Goal: Task Accomplishment & Management: Manage account settings

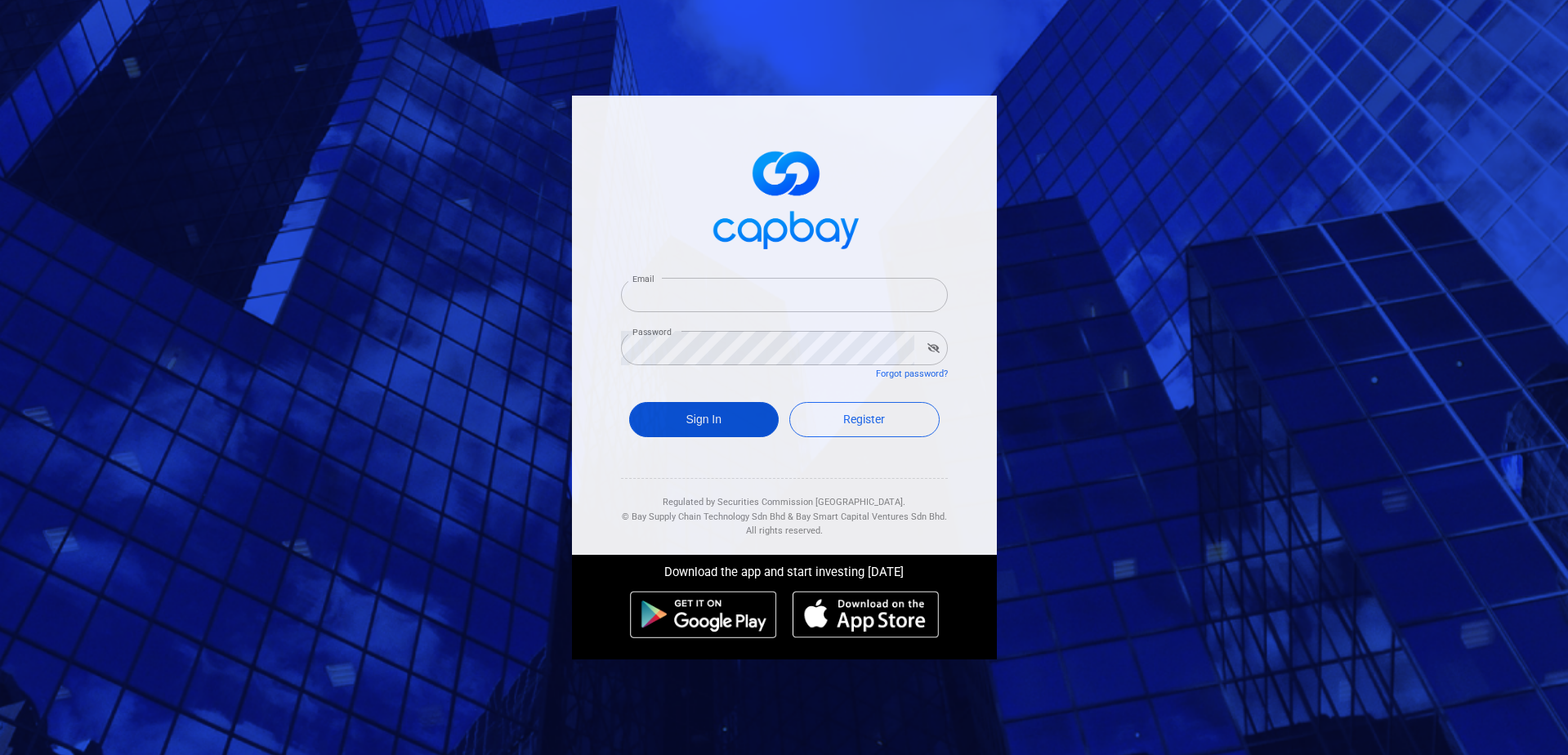
type input "[EMAIL_ADDRESS][DOMAIN_NAME]"
click at [733, 426] on button "Sign In" at bounding box center [704, 419] width 151 height 35
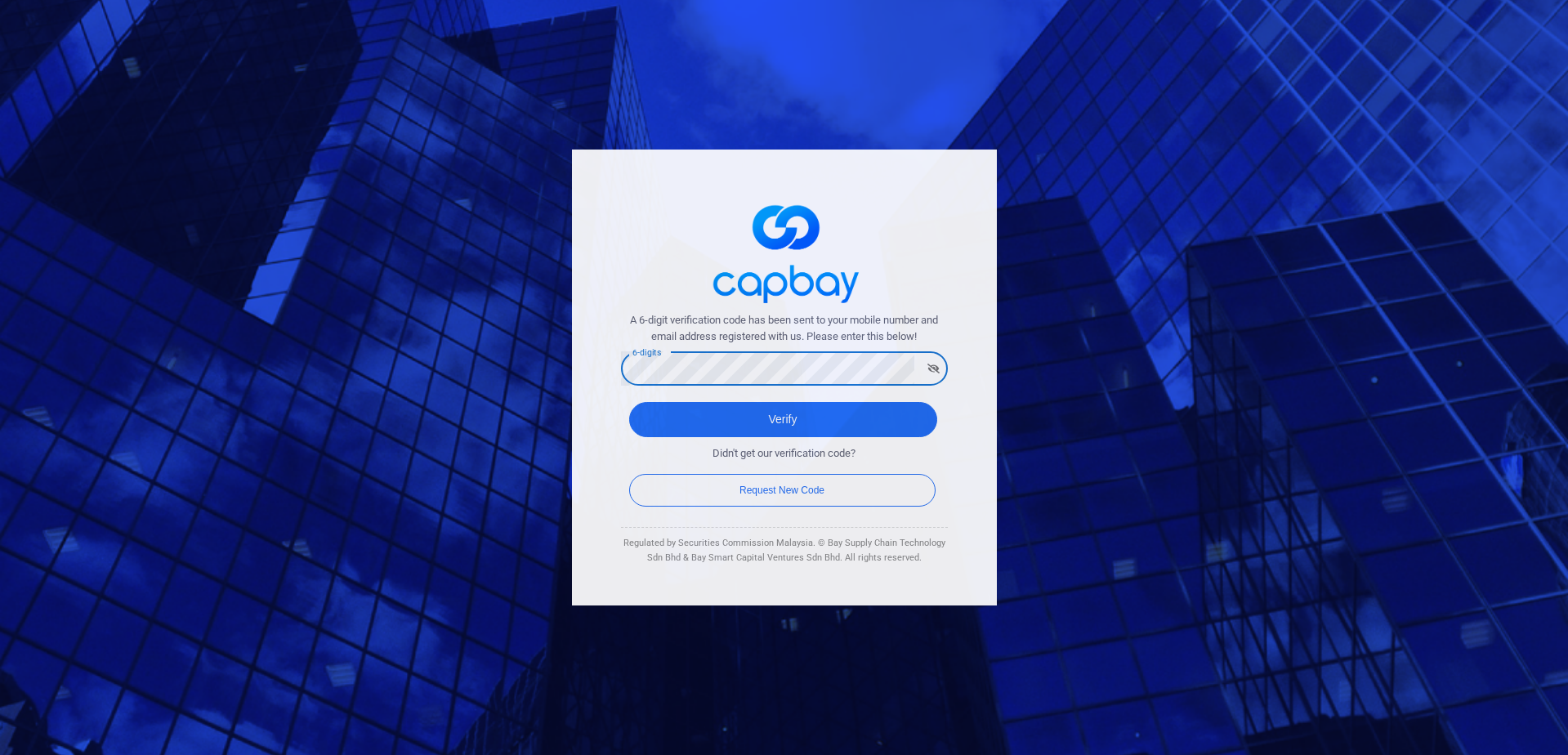
click at [629, 402] on button "Verify" at bounding box center [783, 419] width 308 height 35
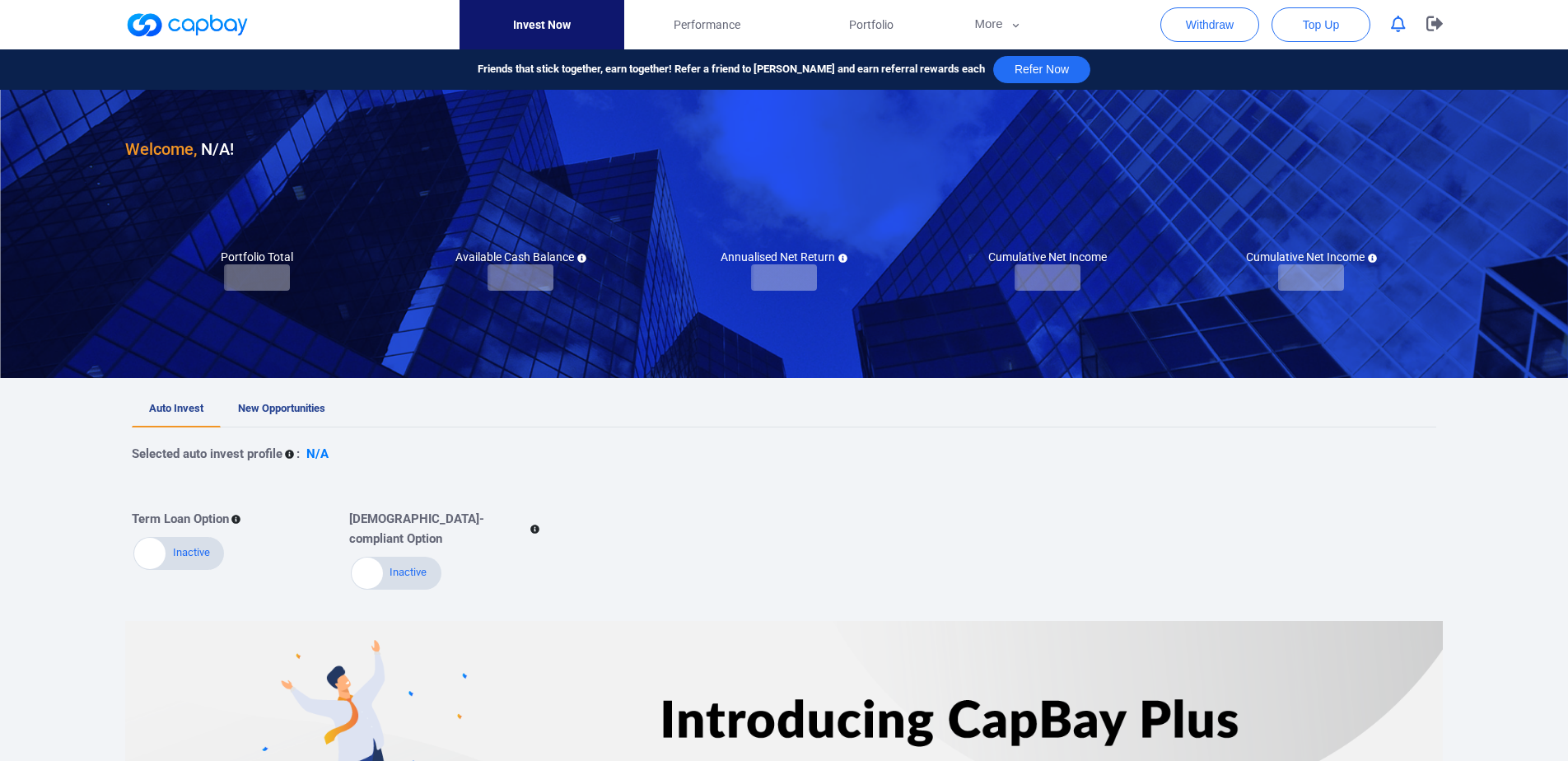
checkbox input "true"
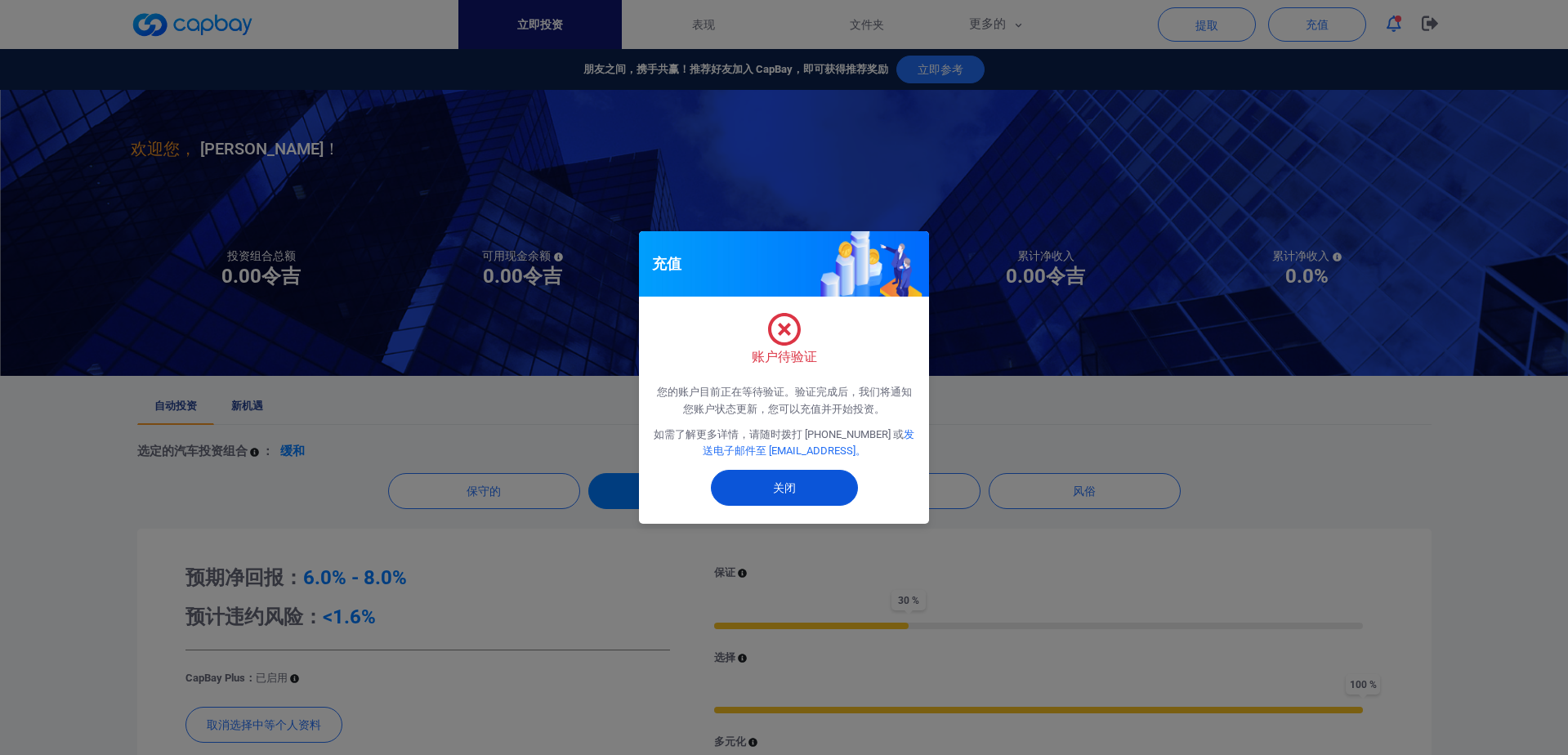
click at [769, 490] on button "关闭" at bounding box center [784, 488] width 147 height 36
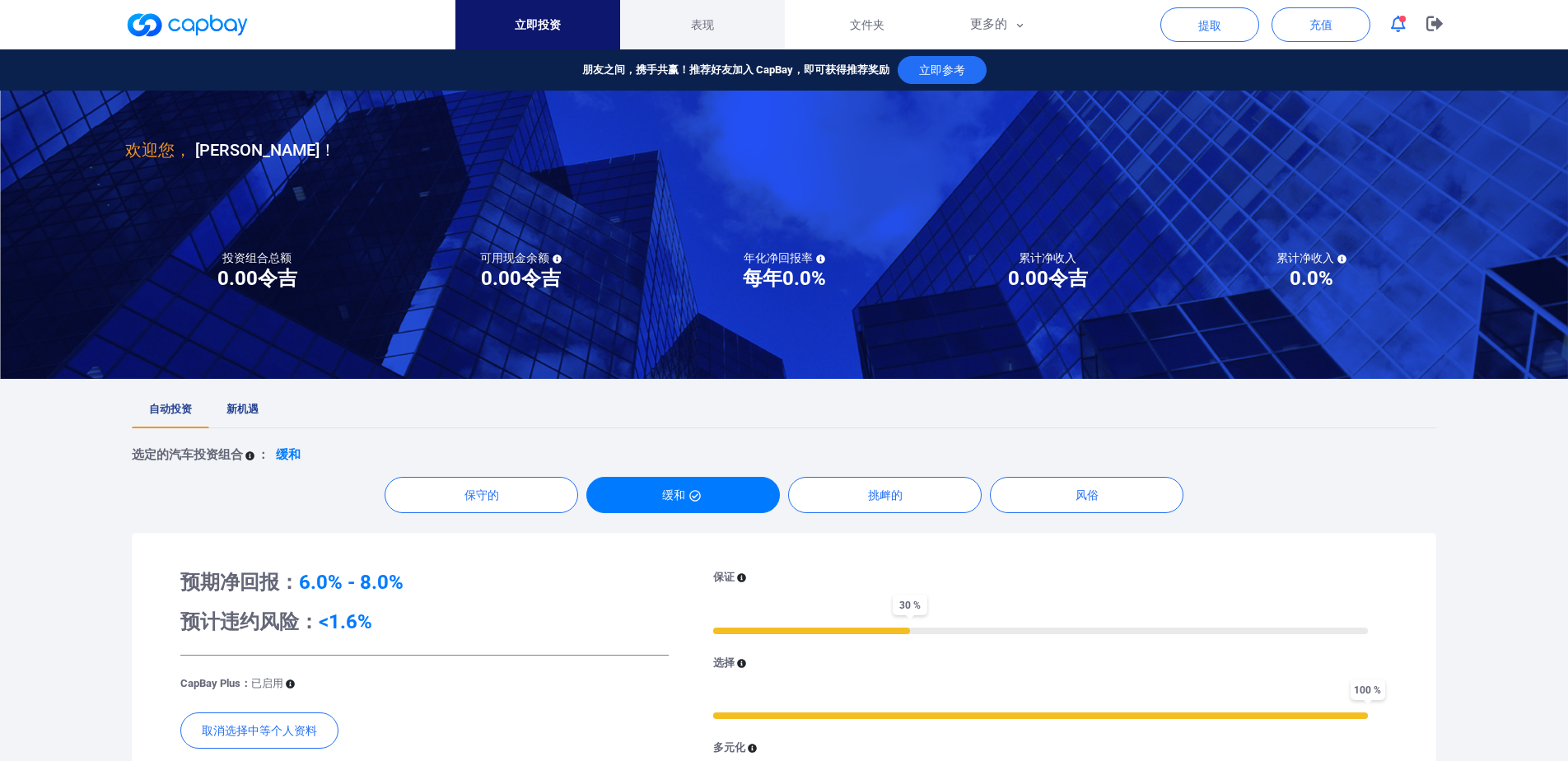
click at [705, 18] on font "表现" at bounding box center [702, 25] width 23 height 13
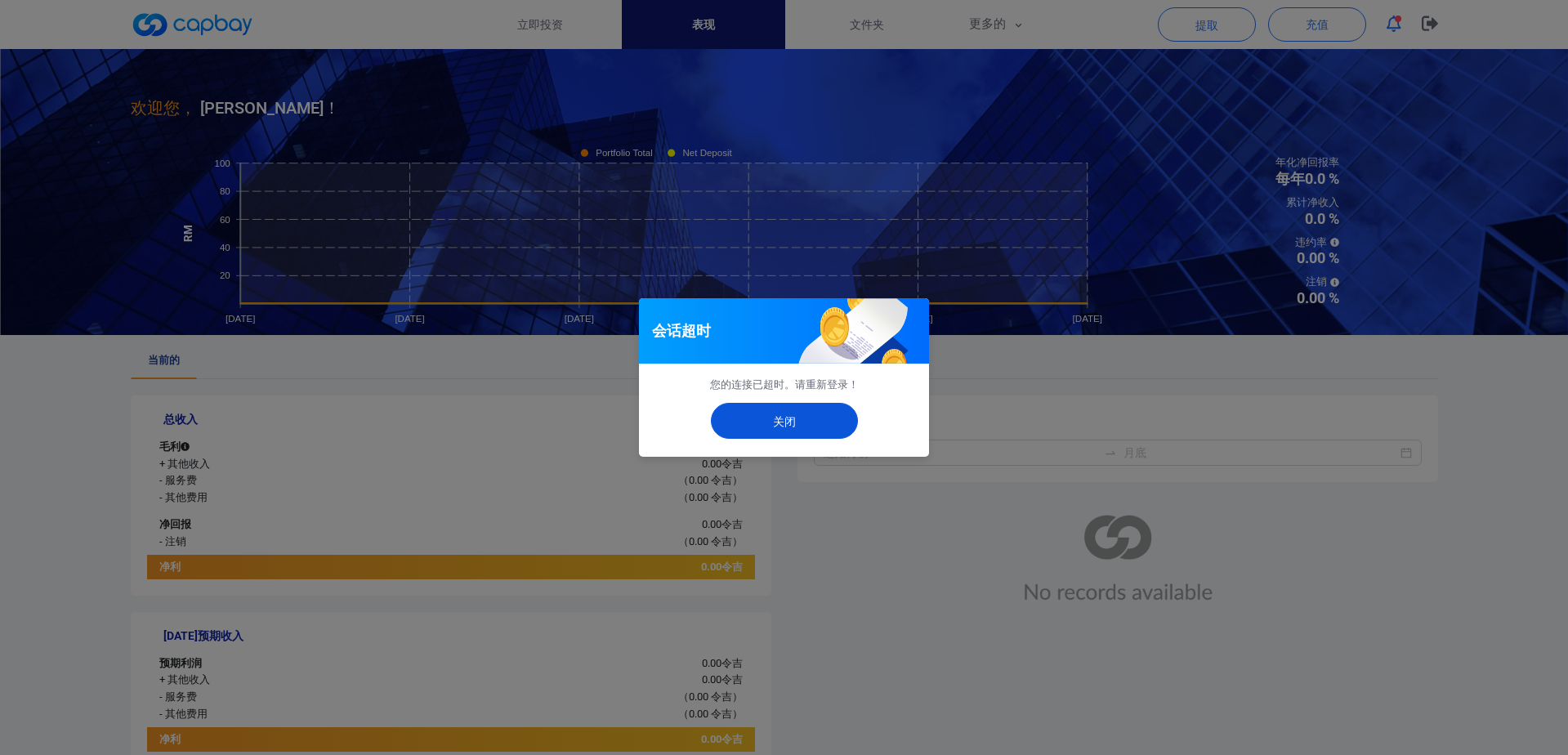
drag, startPoint x: 808, startPoint y: 414, endPoint x: 669, endPoint y: 320, distance: 167.8
click at [808, 414] on button "关闭" at bounding box center [784, 421] width 147 height 36
